Goal: Information Seeking & Learning: Learn about a topic

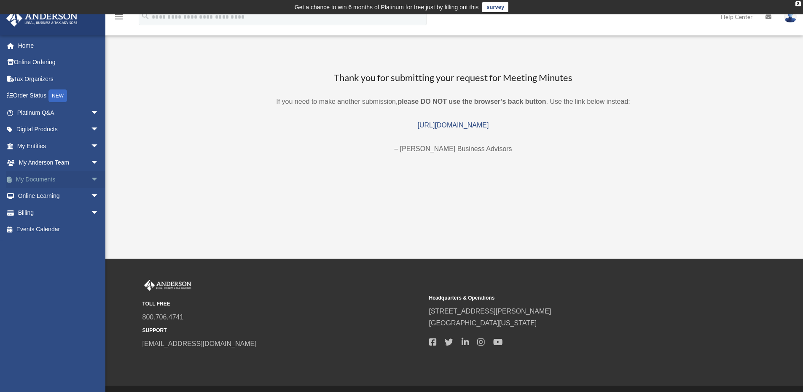
click at [91, 178] on span "arrow_drop_down" at bounding box center [99, 179] width 17 height 17
click at [91, 160] on span "arrow_drop_down" at bounding box center [99, 162] width 17 height 17
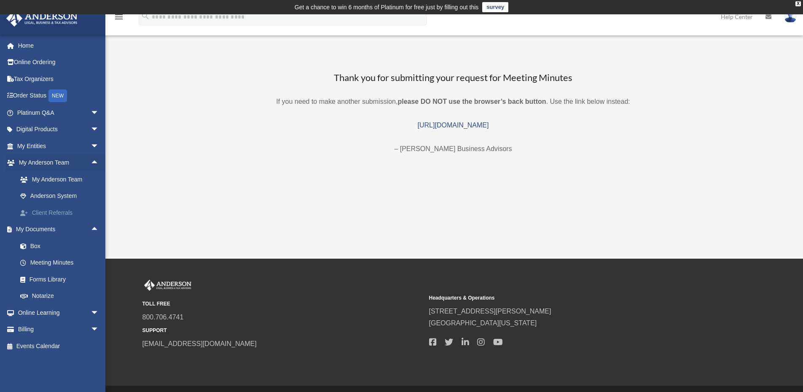
click at [62, 213] on link "Client Referrals" at bounding box center [62, 212] width 100 height 17
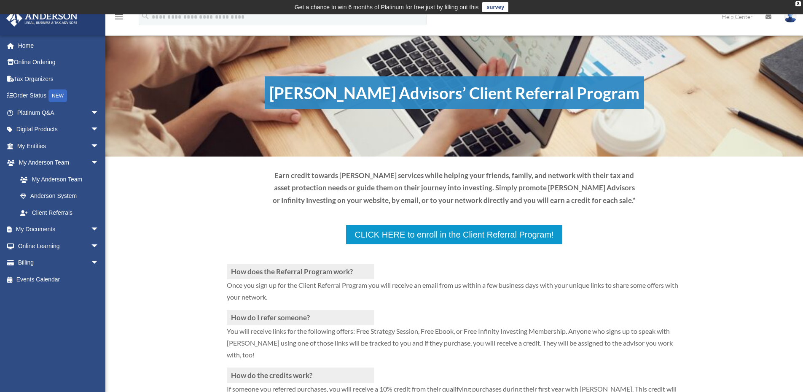
click at [167, 231] on div "How does the Referral Program work? Once you sign up for the Client Referral Pr…" at bounding box center [454, 339] width 698 height 303
click at [91, 127] on span "arrow_drop_down" at bounding box center [99, 129] width 17 height 17
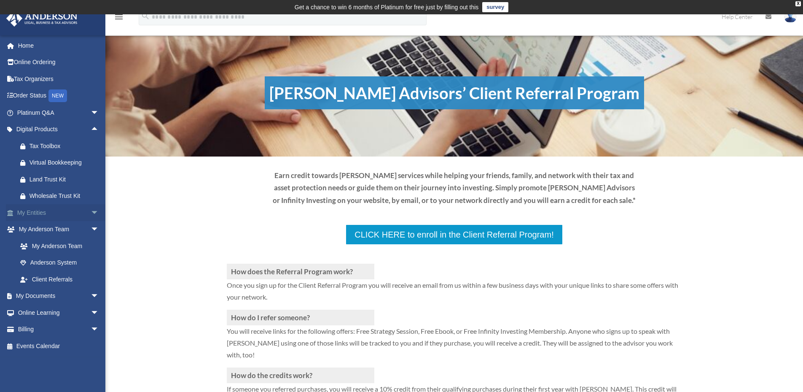
click at [91, 213] on span "arrow_drop_down" at bounding box center [99, 212] width 17 height 17
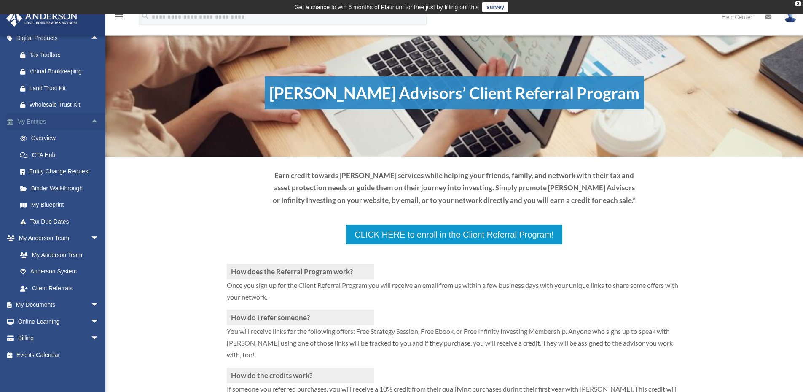
scroll to position [93, 0]
click at [41, 201] on link "My Blueprint" at bounding box center [62, 203] width 100 height 17
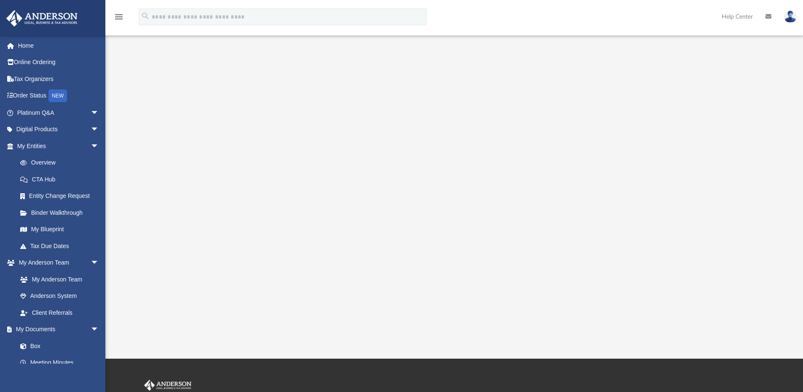
scroll to position [84, 0]
click at [171, 218] on div at bounding box center [454, 157] width 628 height 337
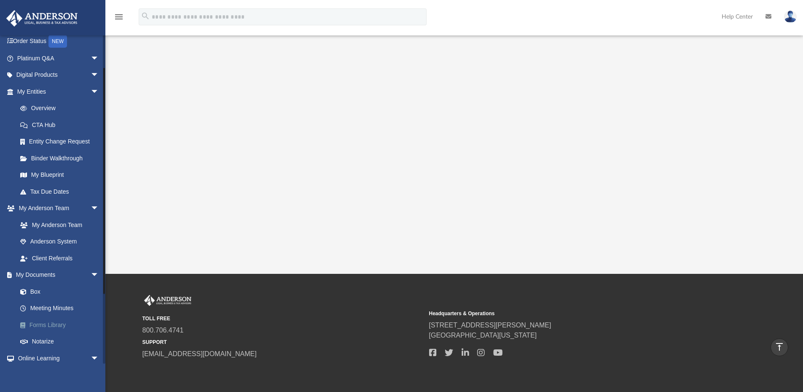
scroll to position [42, 0]
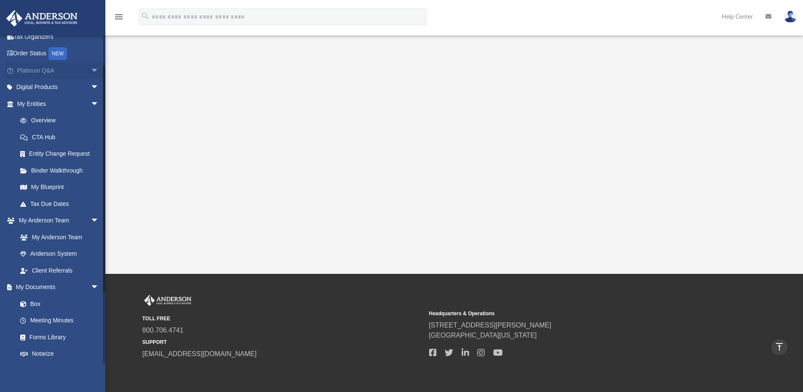
click at [91, 68] on span "arrow_drop_down" at bounding box center [99, 70] width 17 height 17
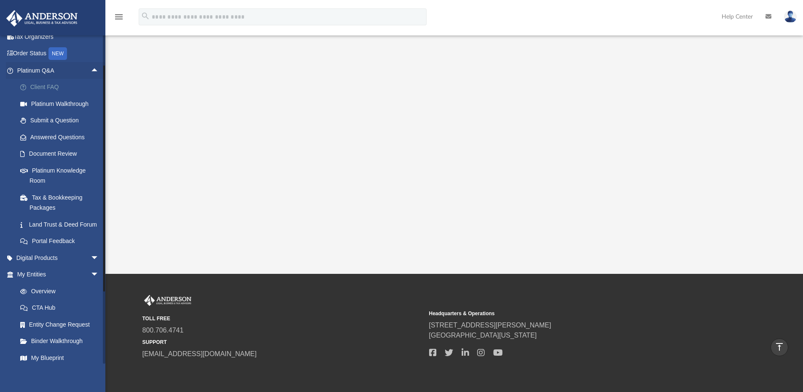
click at [47, 83] on link "Client FAQ" at bounding box center [62, 87] width 100 height 17
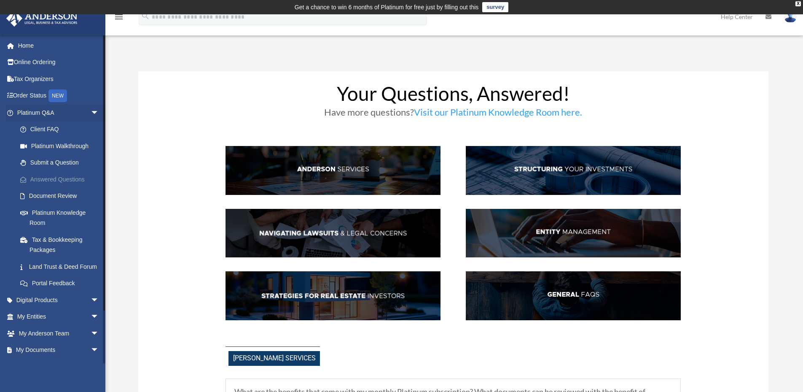
click at [58, 179] on link "Answered Questions" at bounding box center [62, 179] width 100 height 17
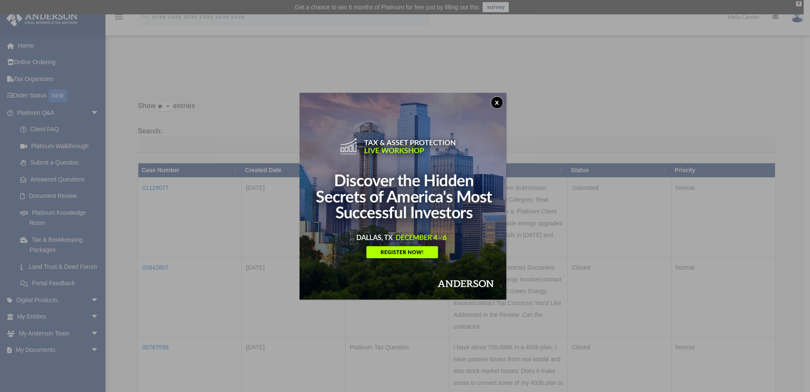
click at [498, 101] on button "x" at bounding box center [496, 102] width 13 height 13
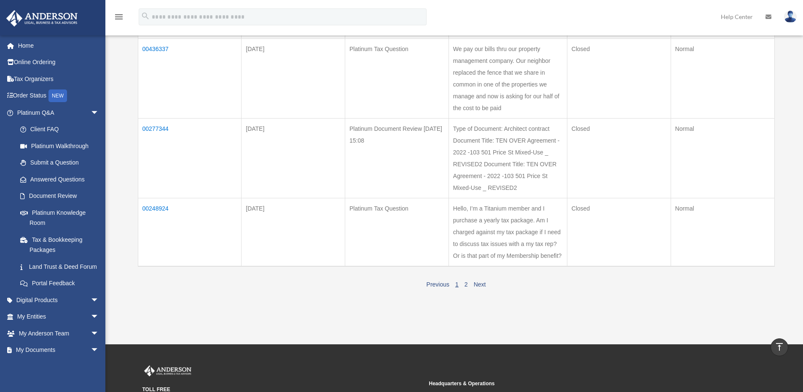
scroll to position [633, 0]
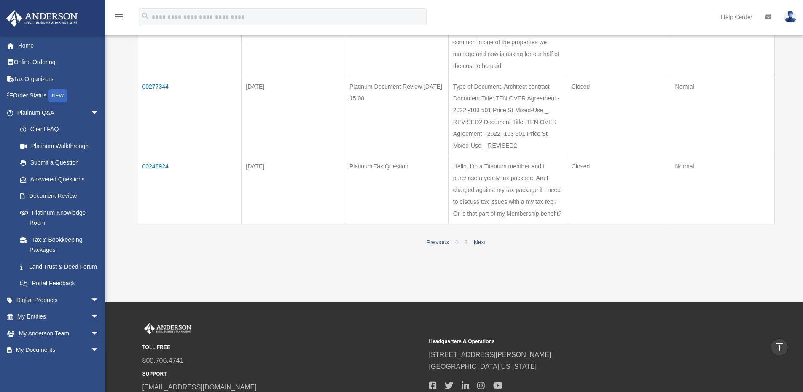
click at [466, 241] on link "2" at bounding box center [466, 242] width 3 height 7
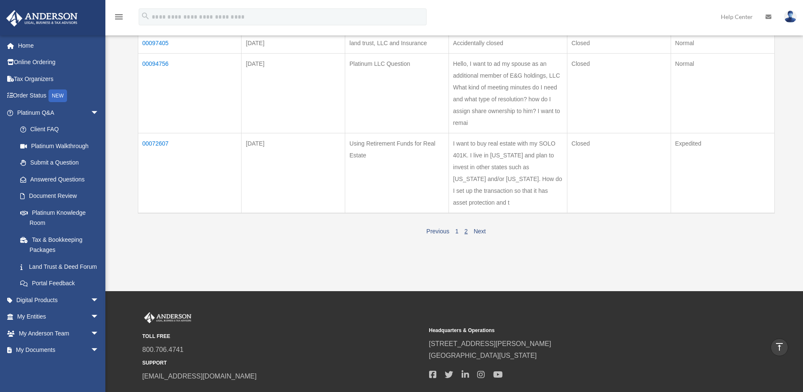
scroll to position [375, 0]
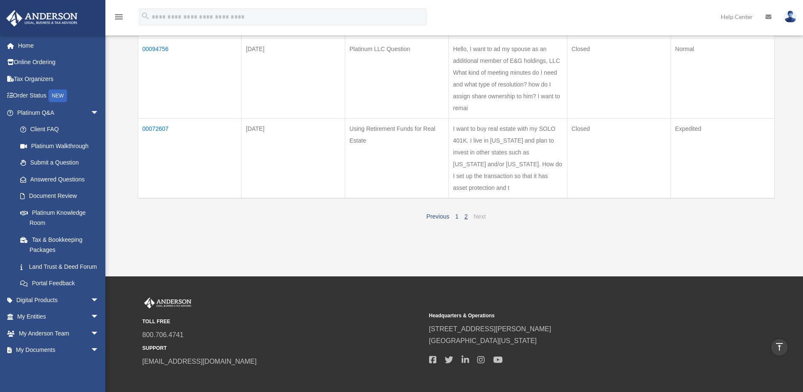
click at [477, 214] on link "Next" at bounding box center [480, 216] width 12 height 7
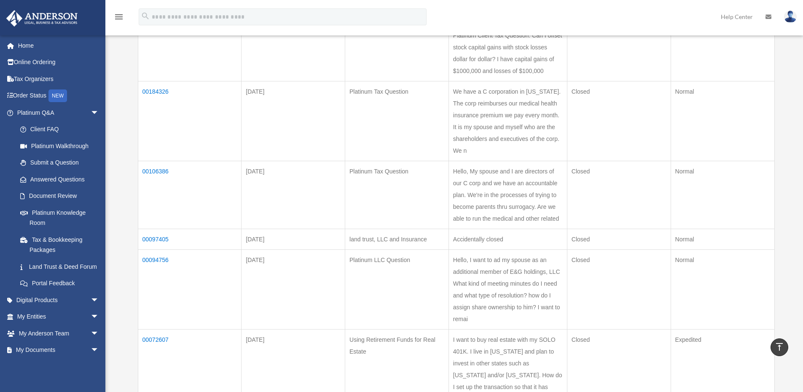
scroll to position [122, 0]
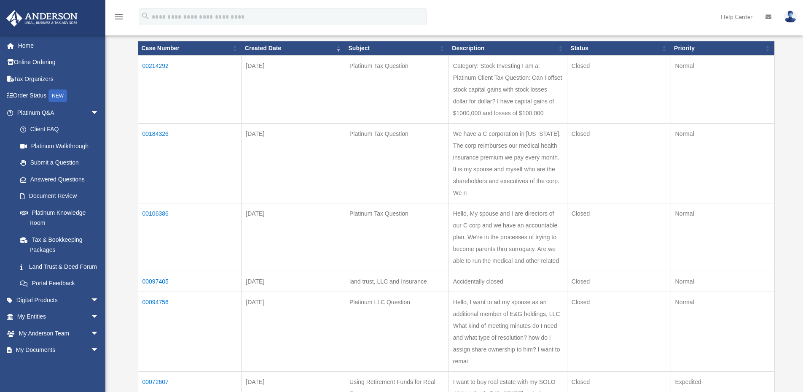
click at [504, 160] on td "We have a C corporation in [US_STATE]. The corp reimburses our medical health i…" at bounding box center [508, 163] width 118 height 80
click at [625, 152] on td "Closed" at bounding box center [619, 163] width 104 height 80
click at [469, 168] on td "We have a C corporation in [US_STATE]. The corp reimburses our medical health i…" at bounding box center [508, 163] width 118 height 80
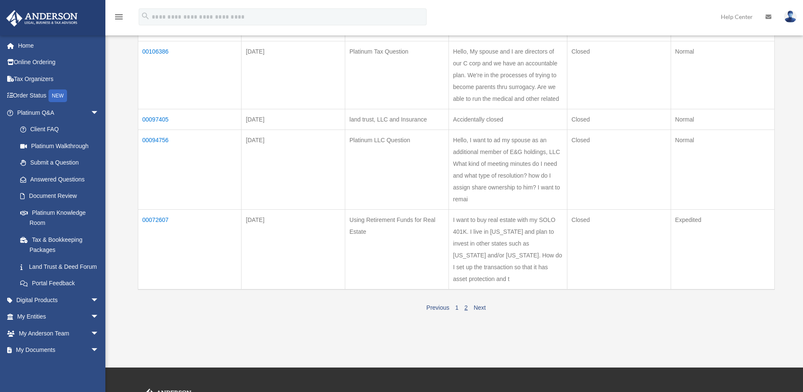
scroll to position [291, 0]
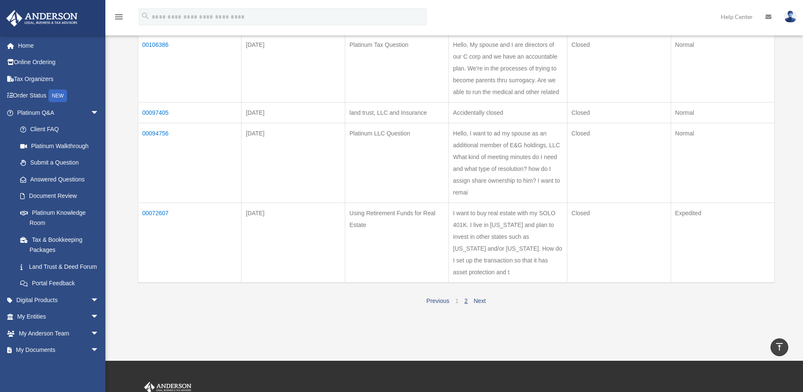
click at [458, 299] on link "1" at bounding box center [456, 300] width 3 height 7
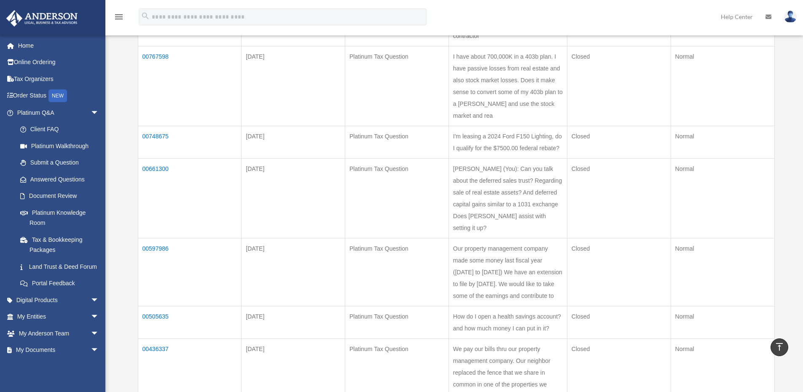
click at [406, 202] on td "Platinum Tax Question" at bounding box center [397, 198] width 104 height 80
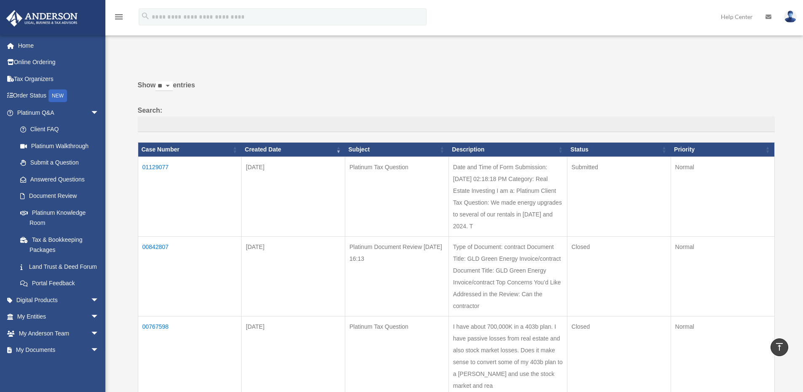
scroll to position [0, 0]
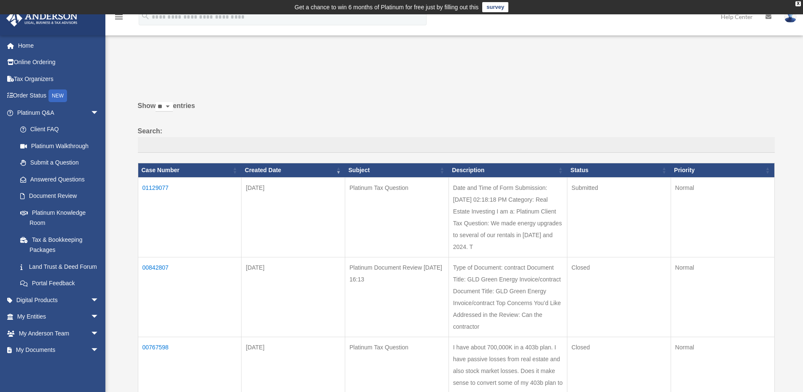
click at [171, 105] on select "** ** ** ***" at bounding box center [164, 107] width 17 height 10
select select "**"
click at [157, 102] on select "** ** ** ***" at bounding box center [164, 107] width 17 height 10
